Goal: Task Accomplishment & Management: Complete application form

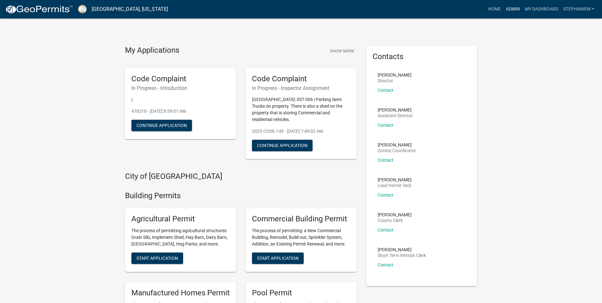
click at [506, 10] on link "Admin" at bounding box center [512, 9] width 19 height 12
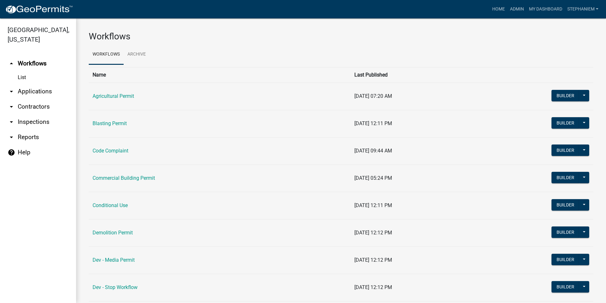
click at [40, 120] on link "arrow_drop_down Inspections" at bounding box center [38, 121] width 76 height 15
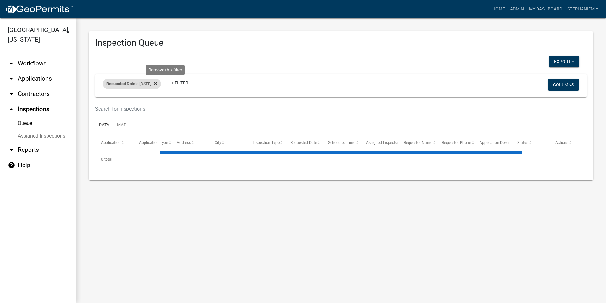
select select "3: 100"
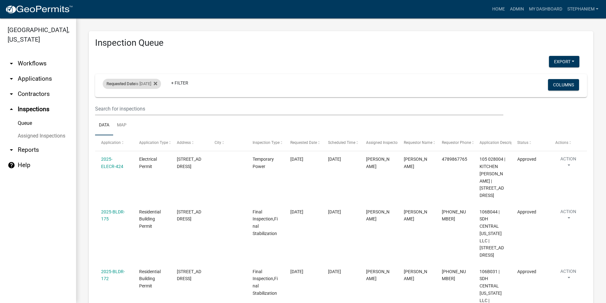
click at [140, 84] on div "Requested Date is 09/15/2025" at bounding box center [132, 84] width 58 height 10
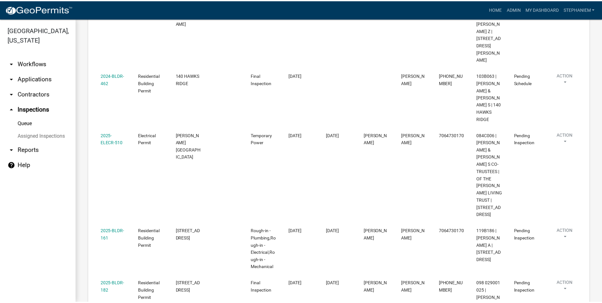
scroll to position [761, 0]
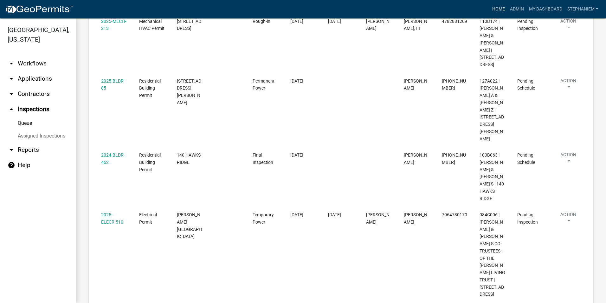
click at [499, 6] on link "Home" at bounding box center [499, 9] width 18 height 12
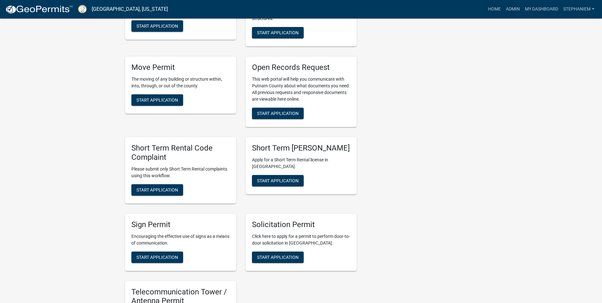
scroll to position [539, 0]
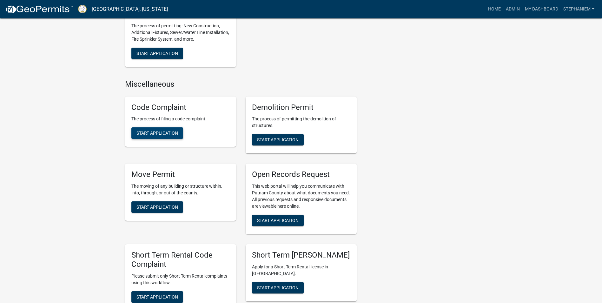
click at [167, 136] on button "Start Application" at bounding box center [157, 132] width 52 height 11
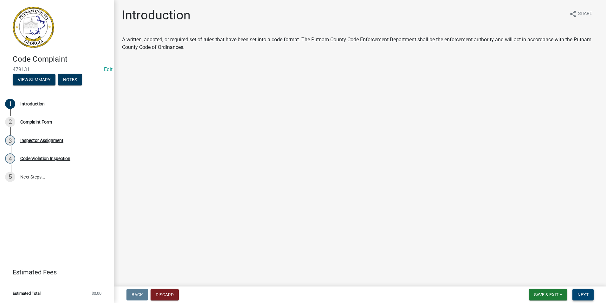
click at [578, 290] on button "Next" at bounding box center [583, 294] width 21 height 11
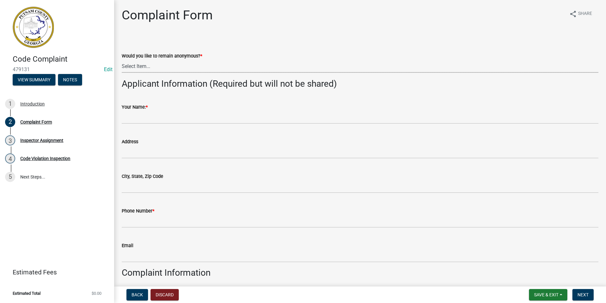
click at [174, 69] on select "Select Item... Yes No" at bounding box center [360, 66] width 477 height 13
click at [122, 60] on select "Select Item... Yes No" at bounding box center [360, 66] width 477 height 13
select select "76170ab1-b25a-468b-8231-d5eb0e85b261"
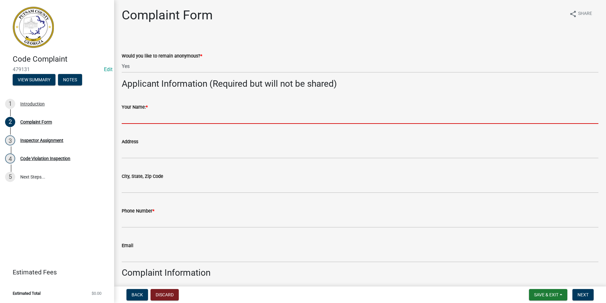
drag, startPoint x: 157, startPoint y: 115, endPoint x: 162, endPoint y: 115, distance: 4.5
click at [157, 115] on input "Your Name: *" at bounding box center [360, 117] width 477 height 13
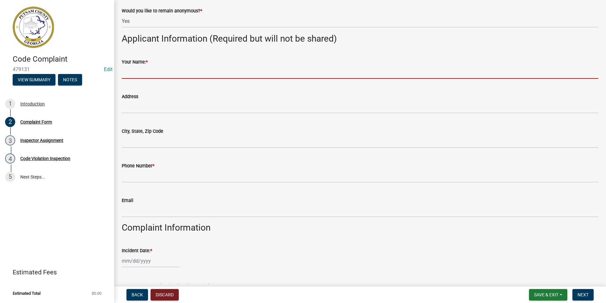
scroll to position [95, 0]
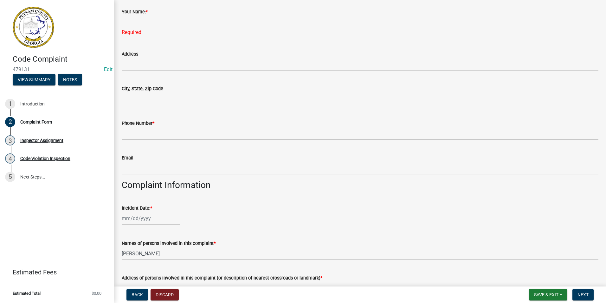
click at [265, 206] on div "Incident Date: *" at bounding box center [360, 209] width 477 height 29
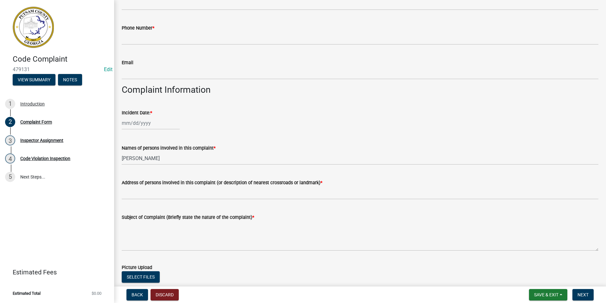
scroll to position [222, 0]
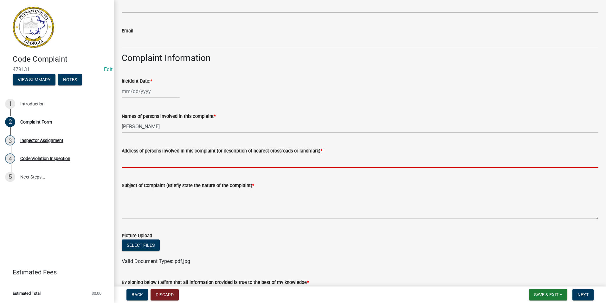
click at [173, 157] on input "Address of persons involved in this complaint (or description of nearest crossr…" at bounding box center [360, 160] width 477 height 13
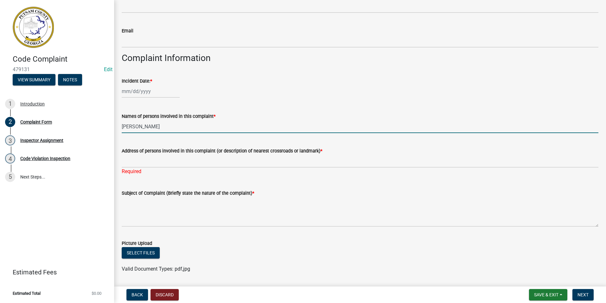
click at [170, 126] on input "Stephanie Morris" at bounding box center [360, 126] width 477 height 13
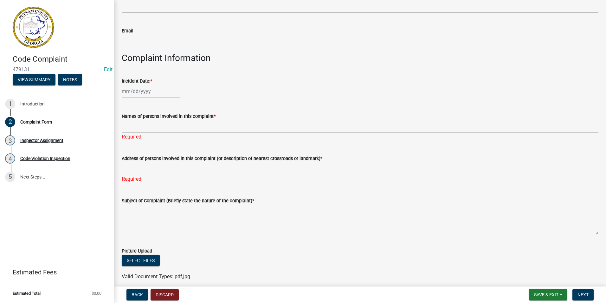
drag, startPoint x: 172, startPoint y: 159, endPoint x: 179, endPoint y: 160, distance: 6.5
click at [172, 159] on form "Address of persons involved in this complaint (or description of nearest crossr…" at bounding box center [360, 164] width 477 height 21
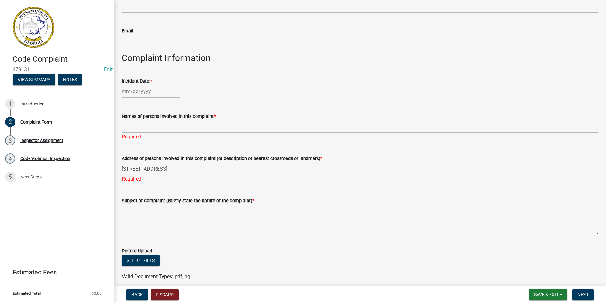
type input "156 Rockville Springs Dr"
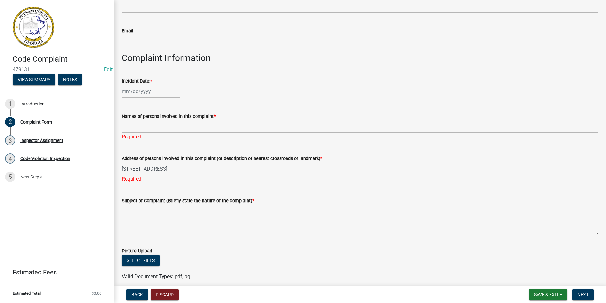
click at [151, 213] on textarea "Subject of Complaint (Briefly state the nature of the complaint) *" at bounding box center [360, 219] width 477 height 30
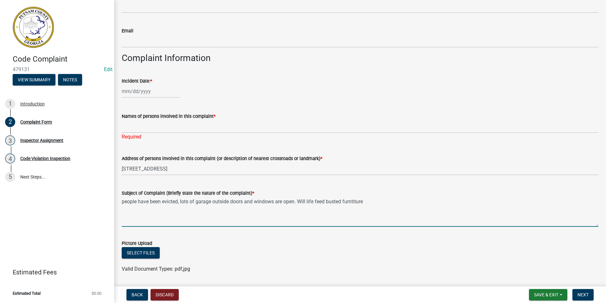
click at [327, 203] on textarea "people have been evicted, lots of garage outside doors and windows are open. Wi…" at bounding box center [360, 212] width 477 height 30
drag, startPoint x: 485, startPoint y: 200, endPoint x: 445, endPoint y: 206, distance: 40.6
click at [445, 206] on textarea "people have been evicted, lots of garage outside doors and windows are open. Wi…" at bounding box center [360, 212] width 477 height 30
type textarea "people have been evicted, lots of garage outside doors and windows are open. Wi…"
click at [147, 88] on div at bounding box center [151, 91] width 58 height 13
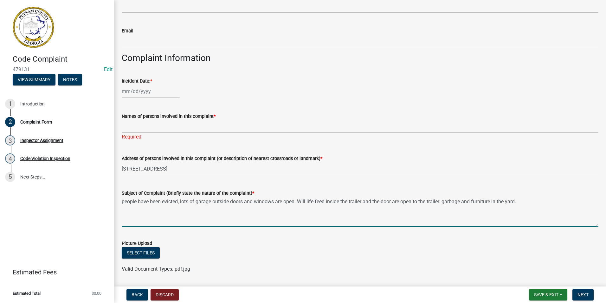
select select "9"
select select "2025"
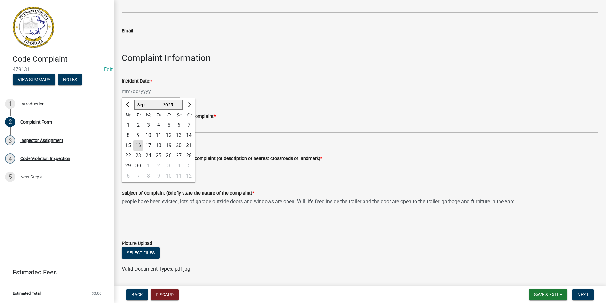
click at [141, 143] on div "16" at bounding box center [138, 145] width 10 height 10
type input "09/16/2025"
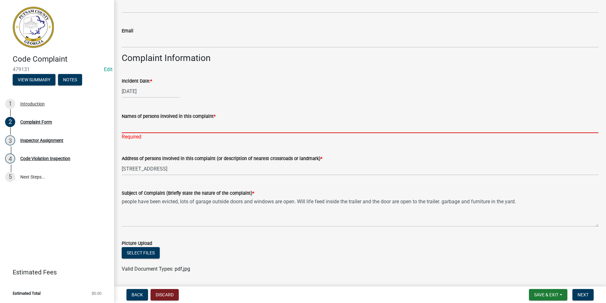
click at [150, 126] on input "Names of persons involved in this complaint *" at bounding box center [360, 126] width 477 height 13
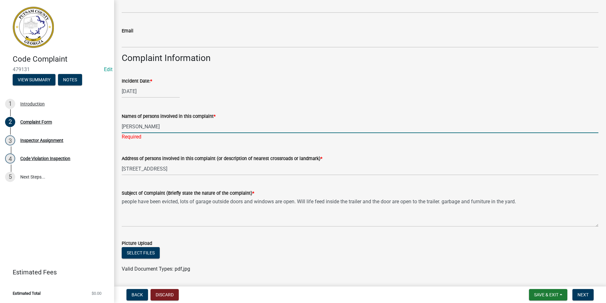
click at [196, 94] on div "09/16/2025" at bounding box center [360, 91] width 477 height 13
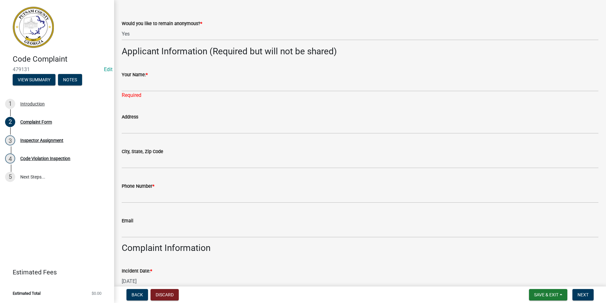
scroll to position [32, 0]
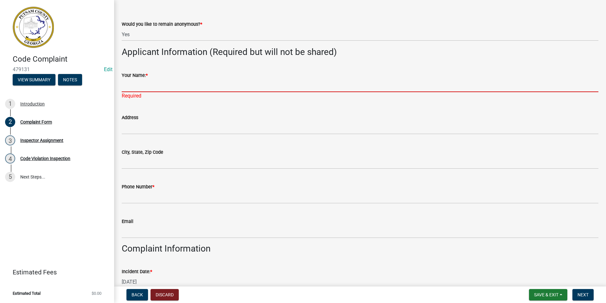
click at [156, 87] on input "Your Name: *" at bounding box center [360, 85] width 477 height 13
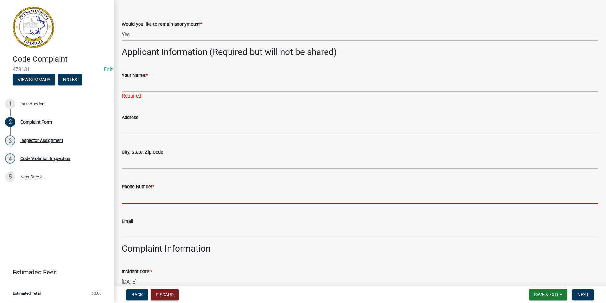
click at [138, 195] on input "Phone Number *" at bounding box center [360, 196] width 477 height 13
click at [155, 194] on input "Phone Number *" at bounding box center [360, 196] width 477 height 13
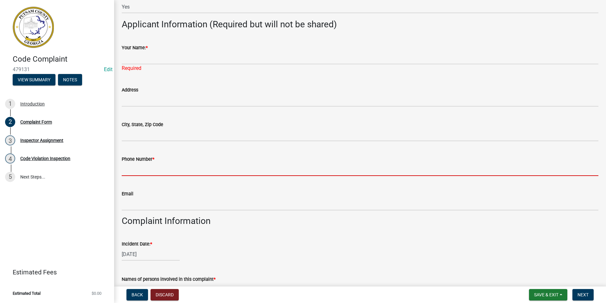
scroll to position [127, 0]
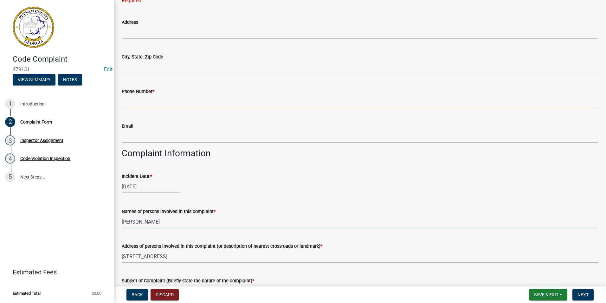
click at [176, 219] on form "Names of persons involved in this complaint * Jeremy Miller" at bounding box center [360, 217] width 477 height 21
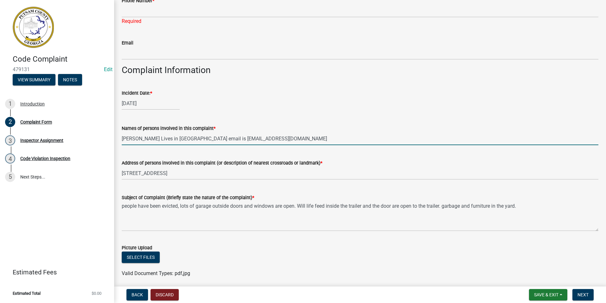
scroll to position [222, 0]
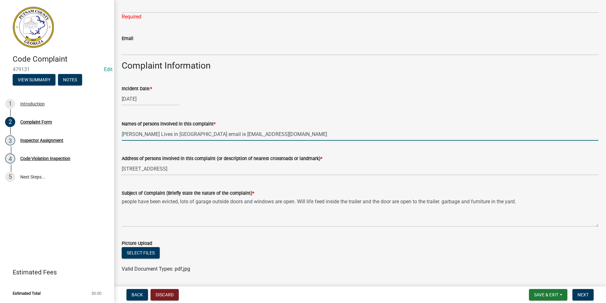
type input "Jeremy Miller Lives in Atlanta email is jeremymiller11576@gmail.com"
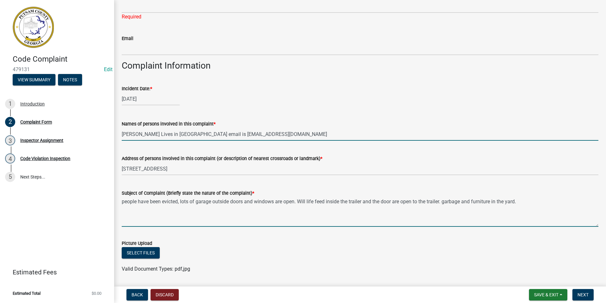
click at [308, 201] on textarea "people have been evicted, lots of garage outside doors and windows are open. Wi…" at bounding box center [360, 212] width 477 height 30
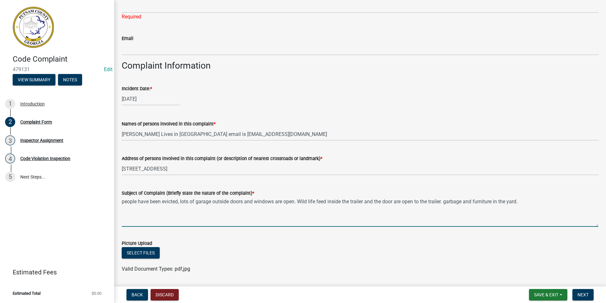
click at [526, 205] on textarea "people have been evicted, lots of garage outside doors and windows are open. Wi…" at bounding box center [360, 212] width 477 height 30
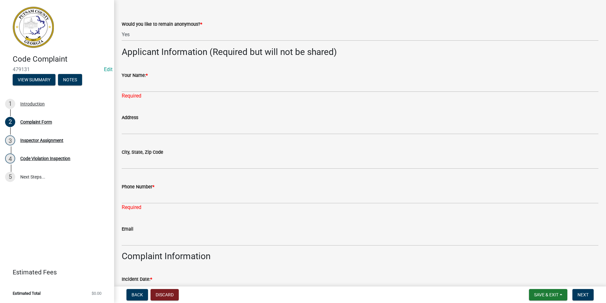
scroll to position [0, 0]
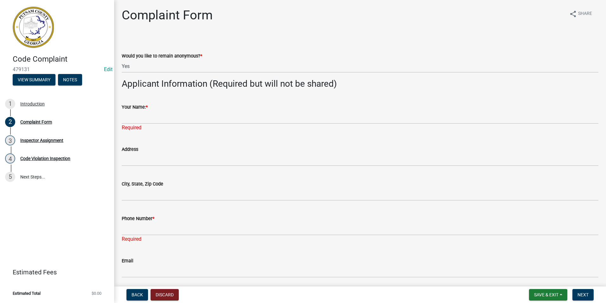
type textarea "people have been evicted, lots of garage outside doors and windows are open. Wi…"
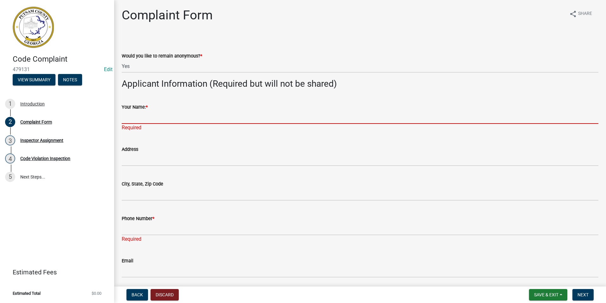
click at [154, 115] on input "Your Name: *" at bounding box center [360, 117] width 477 height 13
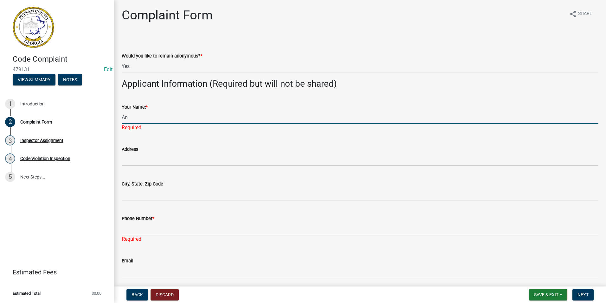
type input "Anonymous"
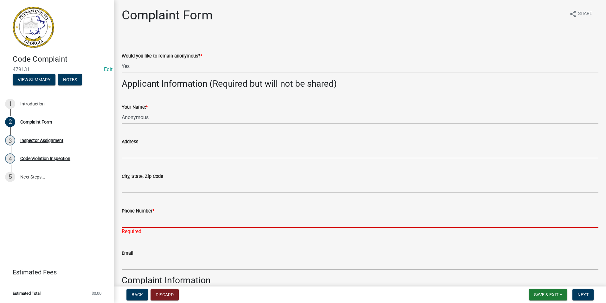
click at [123, 227] on div "Phone Number * Required" at bounding box center [360, 216] width 477 height 37
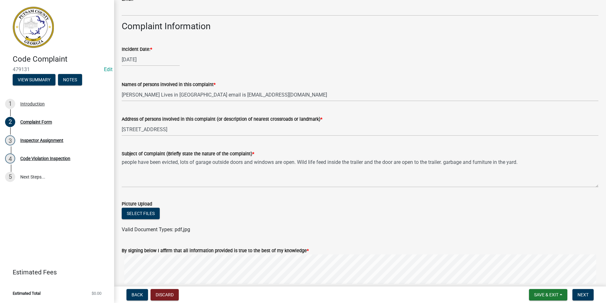
scroll to position [286, 0]
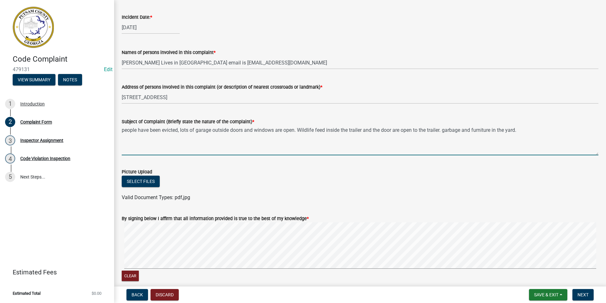
type textarea "people have been evicted, lots of garage outside doors and windows are open. Wi…"
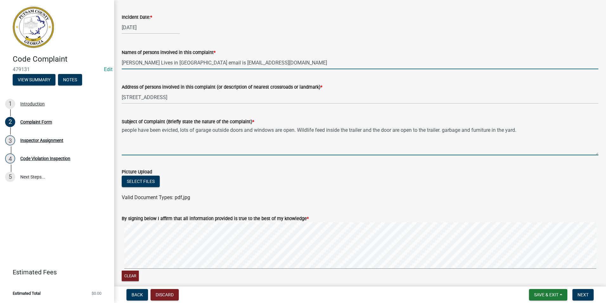
click at [286, 63] on input "Jeremy Miller Lives in Atlanta email is jeremymiller11576@gmail.com" at bounding box center [360, 62] width 477 height 13
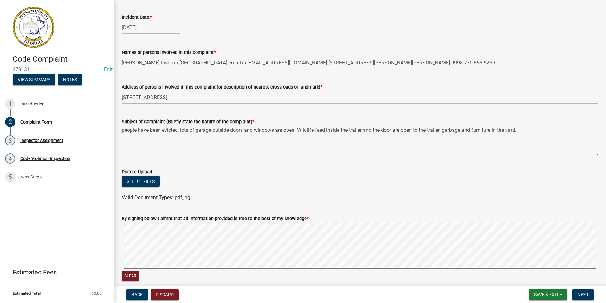
type input "Jeremy Miller Lives in Atlanta email is jeremymiller11576@gmail.com 269 gordon …"
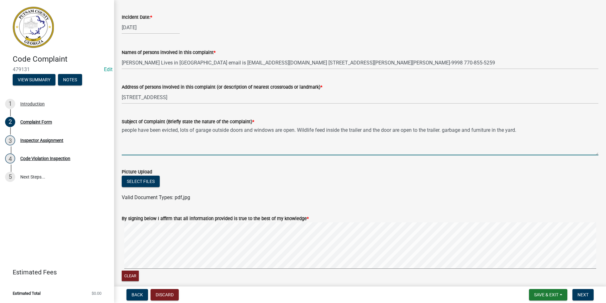
click at [122, 129] on textarea "people have been evicted, lots of garage outside doors and windows are open. Wi…" at bounding box center [360, 140] width 477 height 30
type textarea "The people have been evicted, lots of garage outside doors and windows are open…"
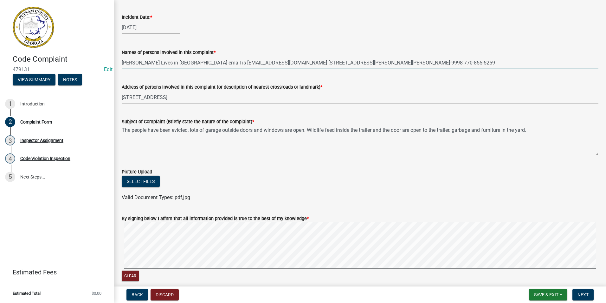
click at [206, 62] on input "Jeremy Miller Lives in Atlanta email is jeremymiller11576@gmail.com 269 gordon …" at bounding box center [360, 62] width 477 height 13
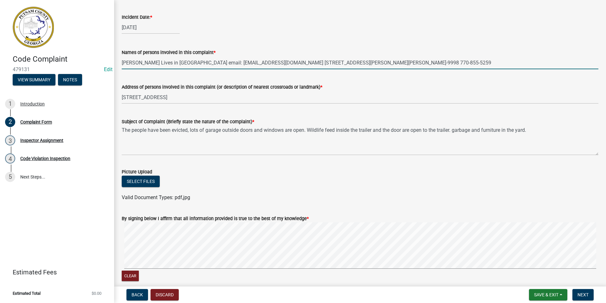
click at [275, 60] on input "Jeremy Miller Lives in Atlanta email: jeremymiller11576@gmail.com 269 gordon oa…" at bounding box center [360, 62] width 477 height 13
click at [374, 62] on input "Jeremy Miller Lives in Atlanta email: jeremymiller11576@gmail.com Address: 269 …" at bounding box center [360, 62] width 477 height 13
click at [406, 62] on input "Jeremy Miller Lives in Atlanta email: jeremymiller11576@gmail.com Address: 269 …" at bounding box center [360, 62] width 477 height 13
type input "Jeremy Miller Lives in Atlanta email: jeremymiller11576@gmail.com Address: 269 …"
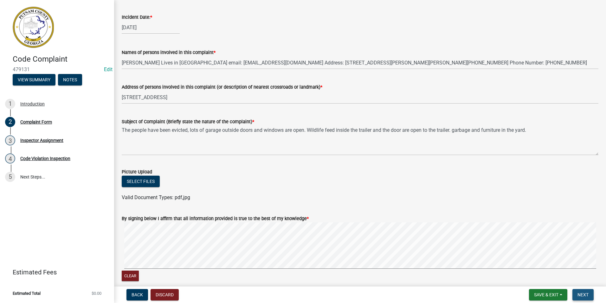
click at [583, 295] on span "Next" at bounding box center [583, 294] width 11 height 5
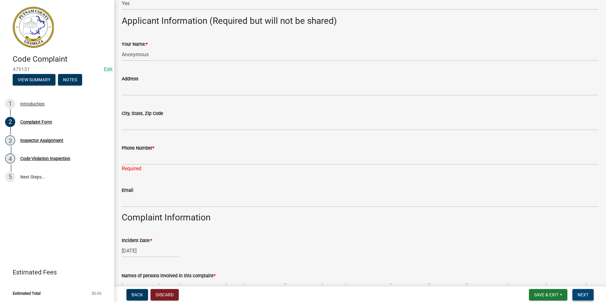
scroll to position [63, 0]
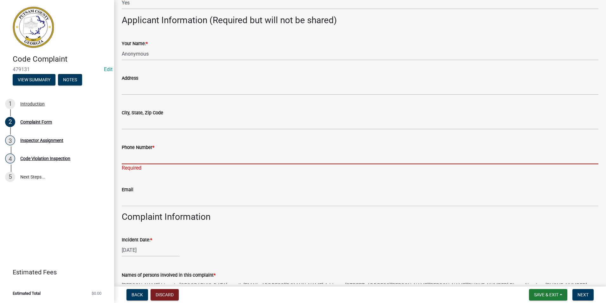
click at [153, 155] on input "Phone Number *" at bounding box center [360, 157] width 477 height 13
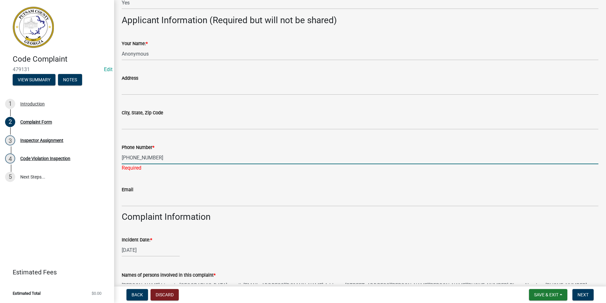
type input "404-590-9681"
click at [265, 224] on wm-data-entity-input-list "Would you like to remain anonymous? * Select Item... Yes No Applicant Informati…" at bounding box center [360, 258] width 477 height 572
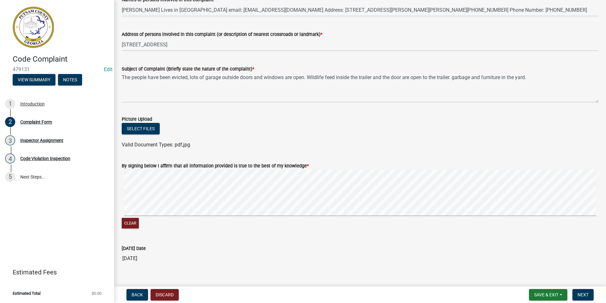
scroll to position [342, 0]
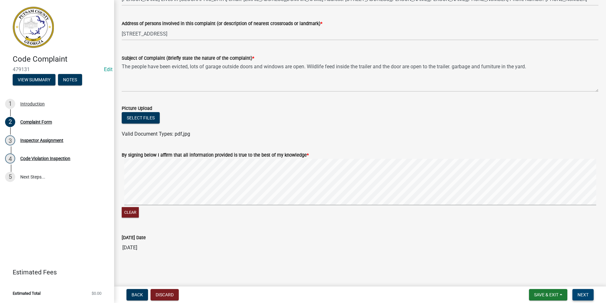
click at [581, 295] on span "Next" at bounding box center [583, 294] width 11 height 5
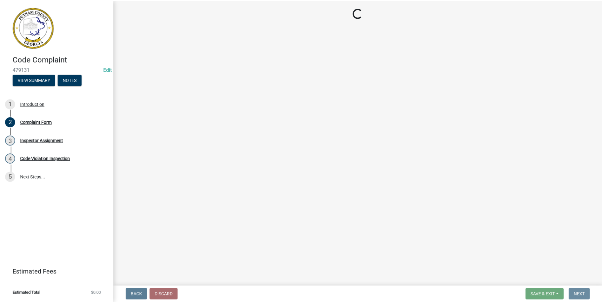
scroll to position [0, 0]
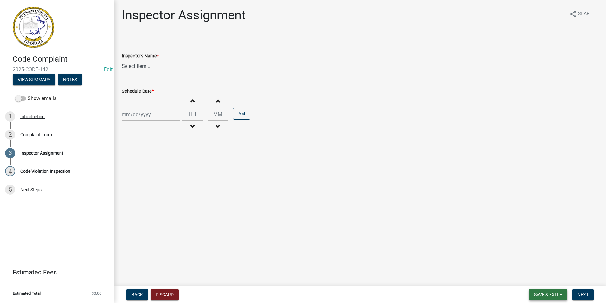
click at [558, 294] on span "Save & Exit" at bounding box center [546, 294] width 24 height 5
drag, startPoint x: 554, startPoint y: 278, endPoint x: 510, endPoint y: 254, distance: 50.0
click at [554, 278] on button "Save & Exit" at bounding box center [542, 277] width 51 height 15
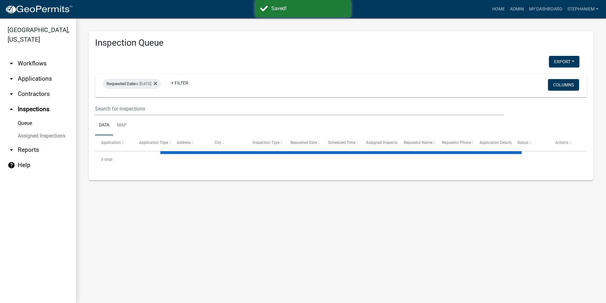
select select "3: 100"
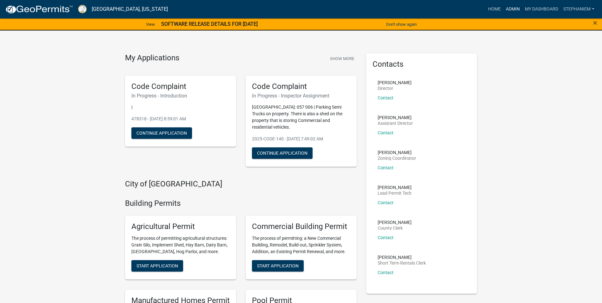
click at [507, 4] on link "Admin" at bounding box center [512, 9] width 19 height 12
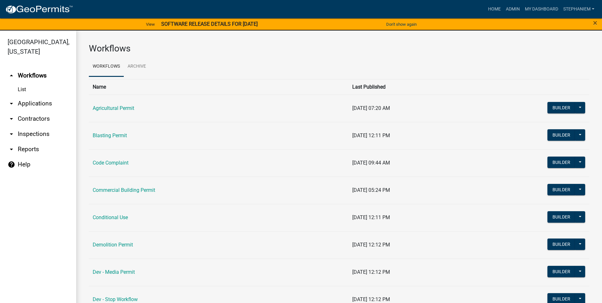
click at [36, 101] on link "arrow_drop_down Applications" at bounding box center [38, 103] width 76 height 15
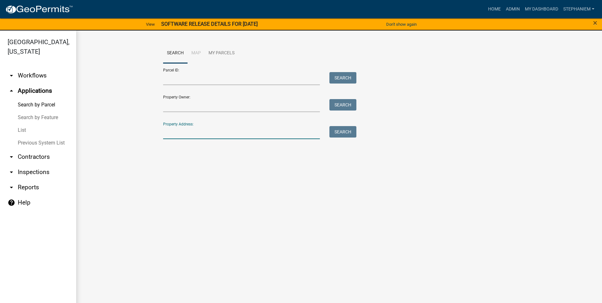
click at [184, 131] on input "Property Address:" at bounding box center [241, 132] width 157 height 13
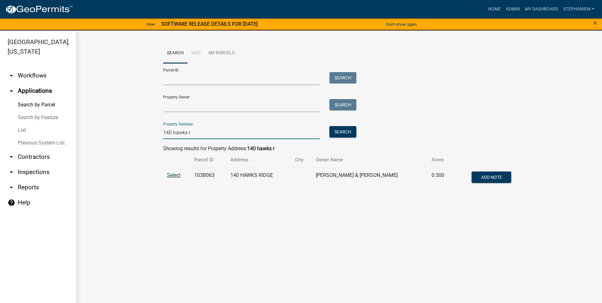
type input "140 hawks r"
click at [177, 174] on span "Select" at bounding box center [174, 175] width 14 height 6
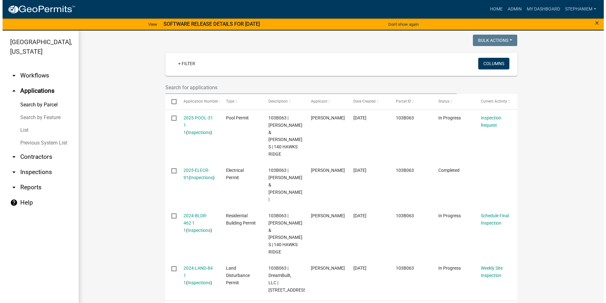
scroll to position [190, 0]
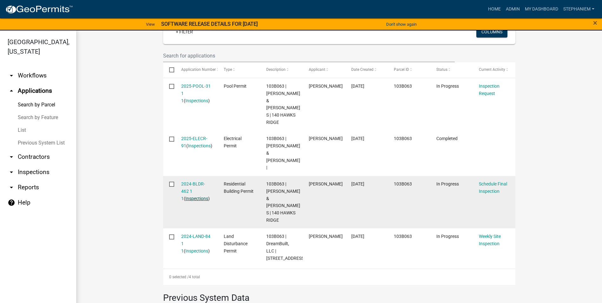
click at [185, 196] on link "Inspections" at bounding box center [196, 198] width 23 height 5
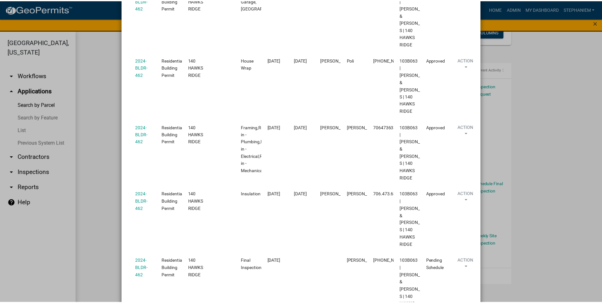
scroll to position [317, 0]
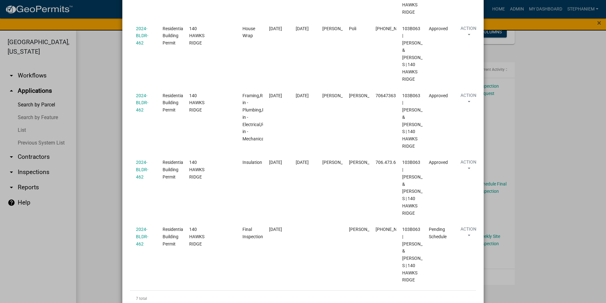
click at [88, 156] on ngb-modal-window "Inspections related to 2024-BLDR-462 × Export Excel Format (.xlsx) CSV Format (…" at bounding box center [303, 151] width 606 height 303
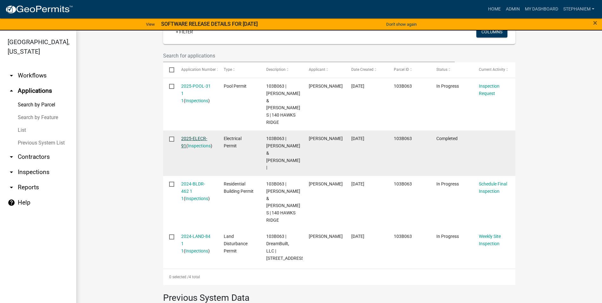
click at [189, 136] on link "2025-ELECR-91" at bounding box center [194, 142] width 26 height 12
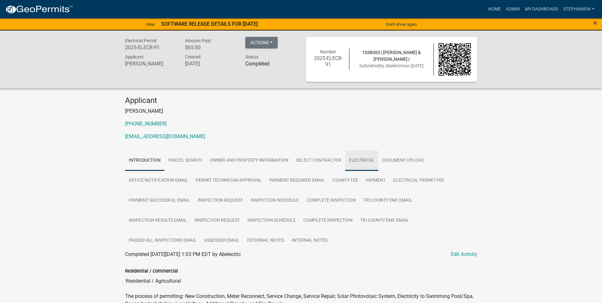
click at [360, 161] on link "Electrical" at bounding box center [361, 160] width 33 height 20
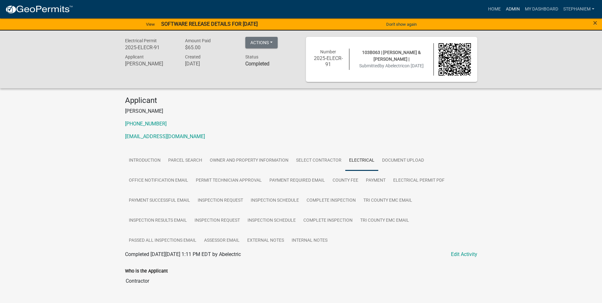
click at [516, 11] on link "Admin" at bounding box center [512, 9] width 19 height 12
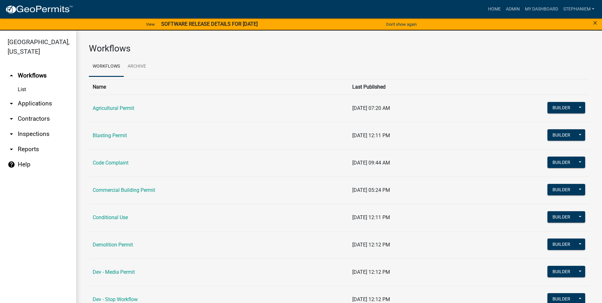
click at [35, 104] on link "arrow_drop_down Applications" at bounding box center [38, 103] width 76 height 15
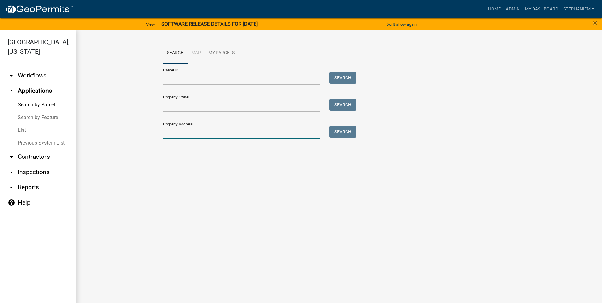
click at [211, 132] on input "Property Address:" at bounding box center [241, 132] width 157 height 13
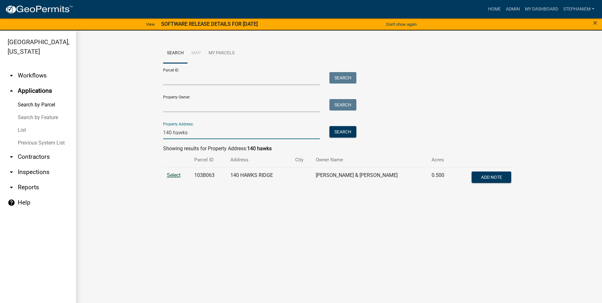
type input "140 hawks"
click at [169, 174] on span "Select" at bounding box center [174, 175] width 14 height 6
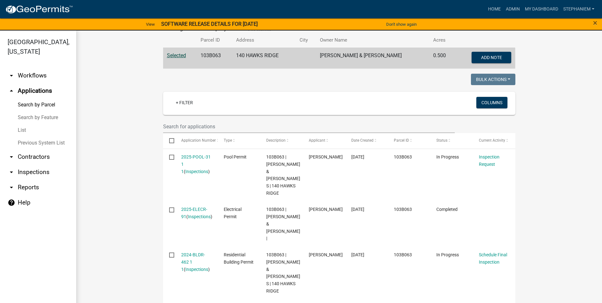
scroll to position [127, 0]
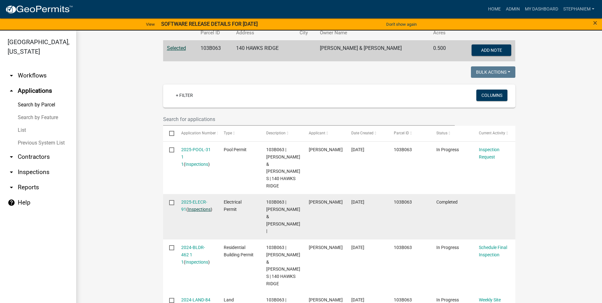
click at [198, 207] on link "Inspections" at bounding box center [199, 208] width 23 height 5
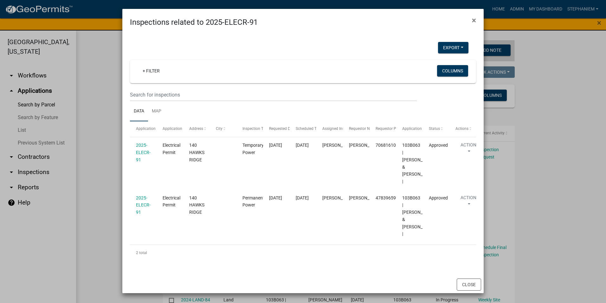
click at [104, 134] on ngb-modal-window "Inspections related to 2025-ELECR-91 × Export Excel Format (.xlsx) CSV Format (…" at bounding box center [303, 151] width 606 height 303
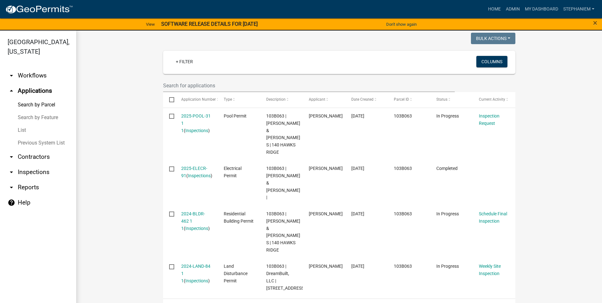
scroll to position [190, 0]
